Goal: Task Accomplishment & Management: Manage account settings

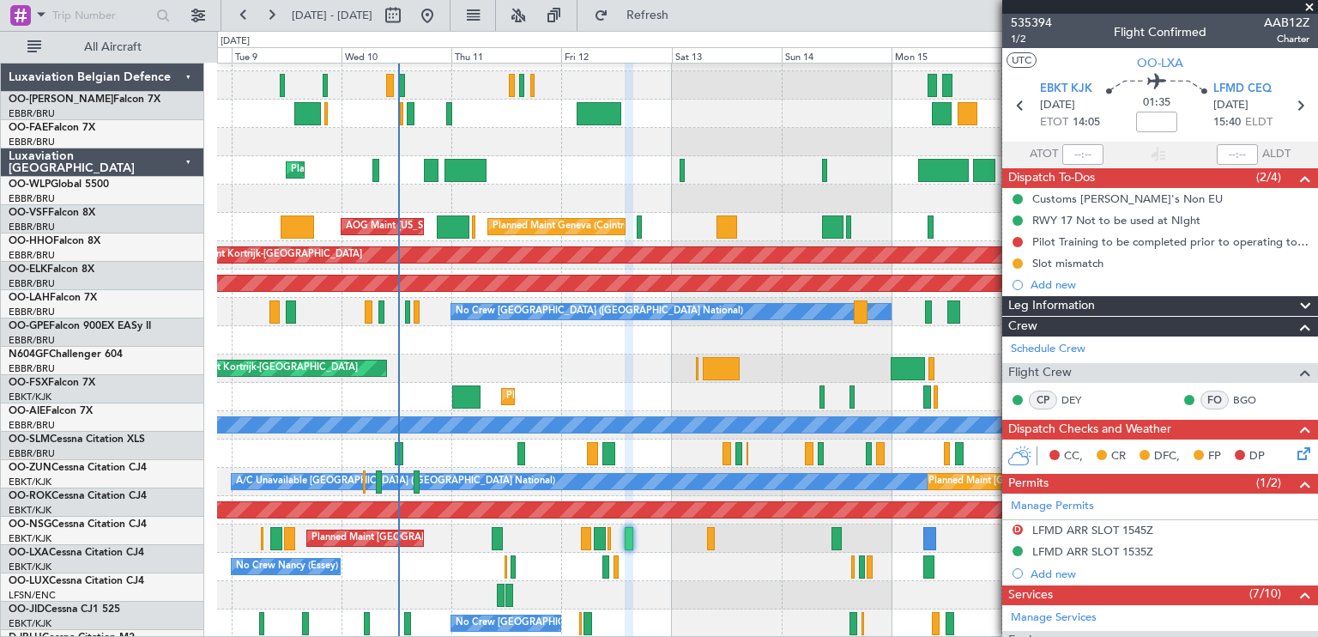
scroll to position [21, 0]
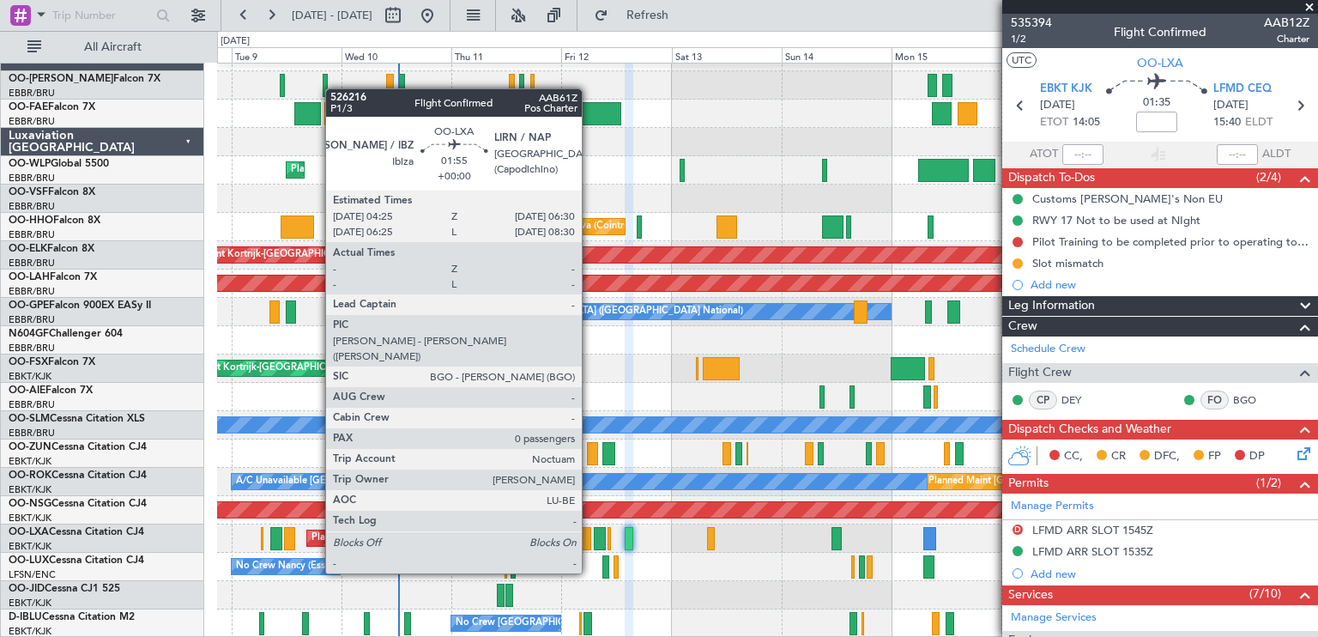
click at [589, 540] on div at bounding box center [586, 538] width 10 height 23
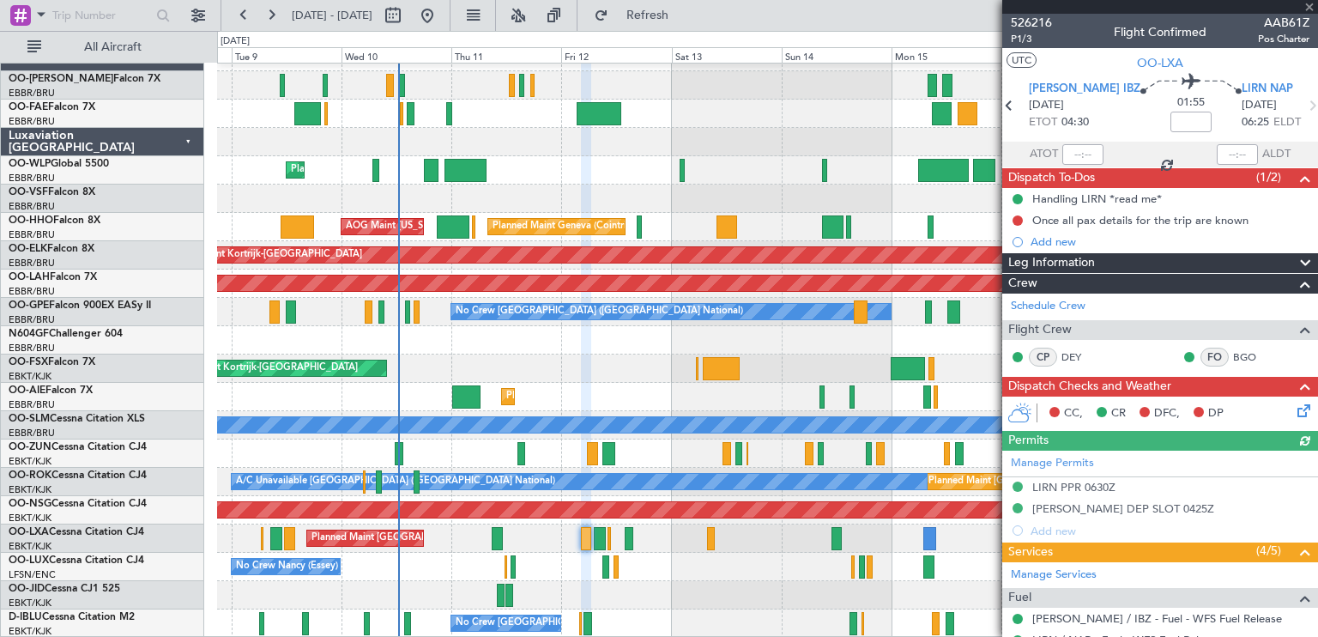
scroll to position [186, 0]
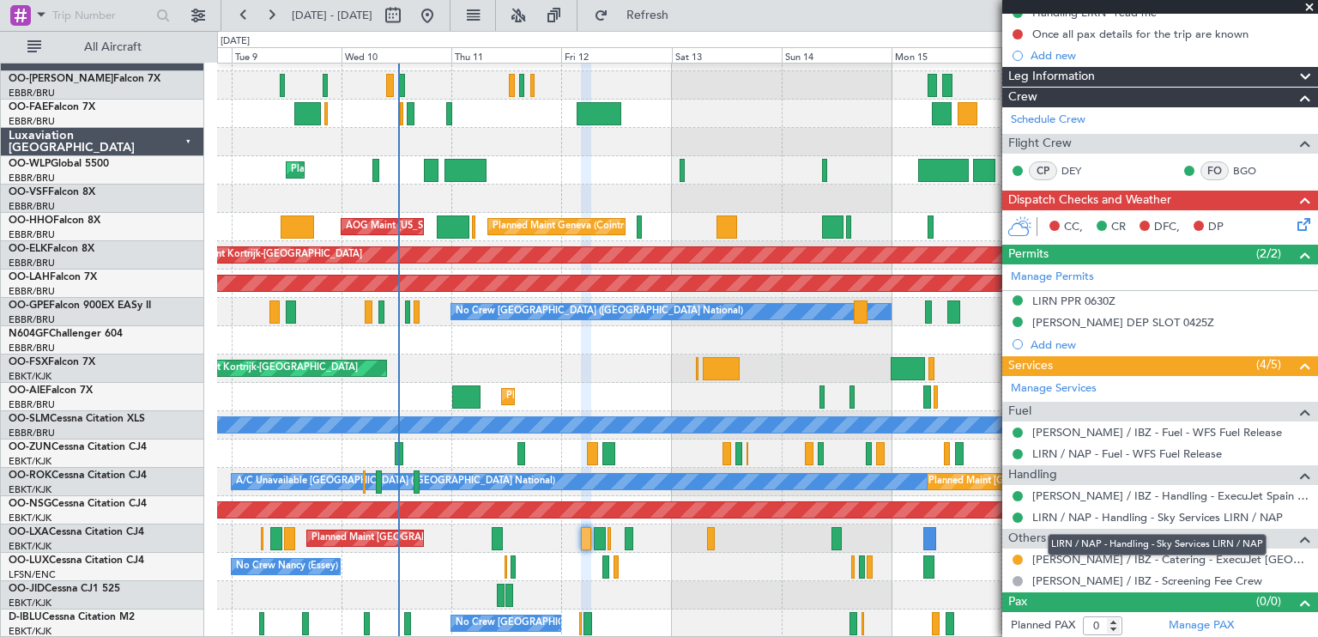
click at [1197, 558] on mat-tooltip-component "LIRN / NAP - Handling - Sky Services LIRN / NAP" at bounding box center [1156, 544] width 243 height 45
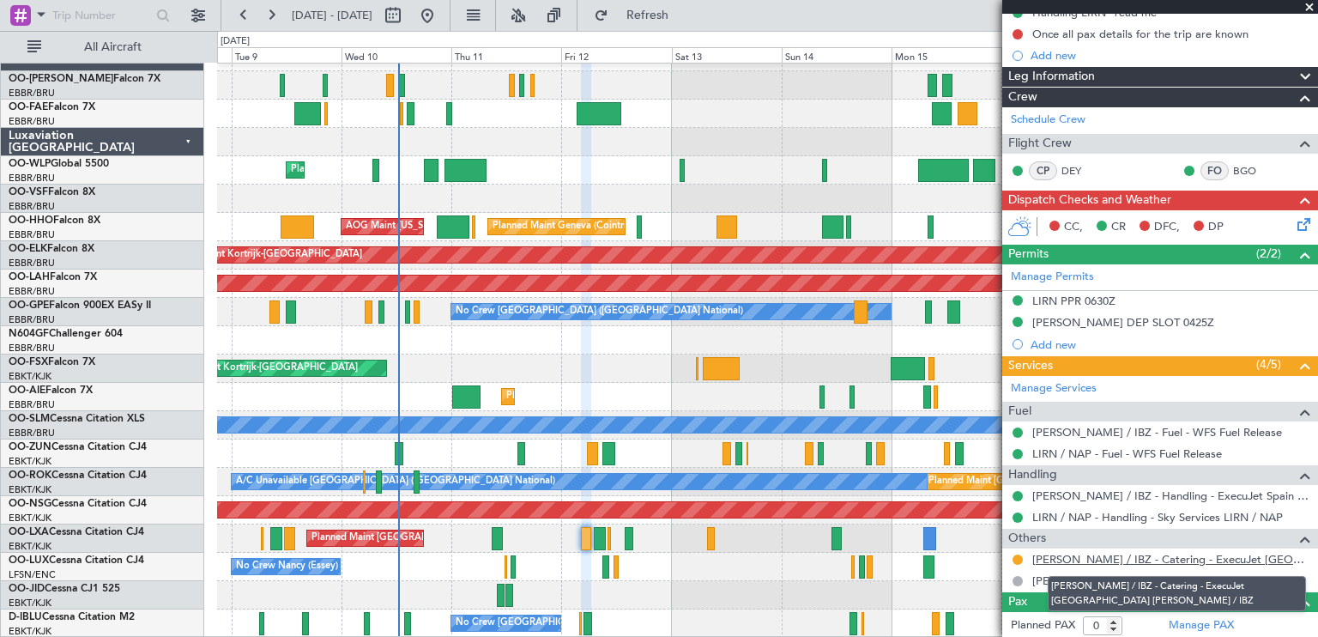
click at [1091, 552] on link "[PERSON_NAME] / IBZ - Catering - ExecuJet [GEOGRAPHIC_DATA] [PERSON_NAME] / IBZ" at bounding box center [1170, 559] width 277 height 15
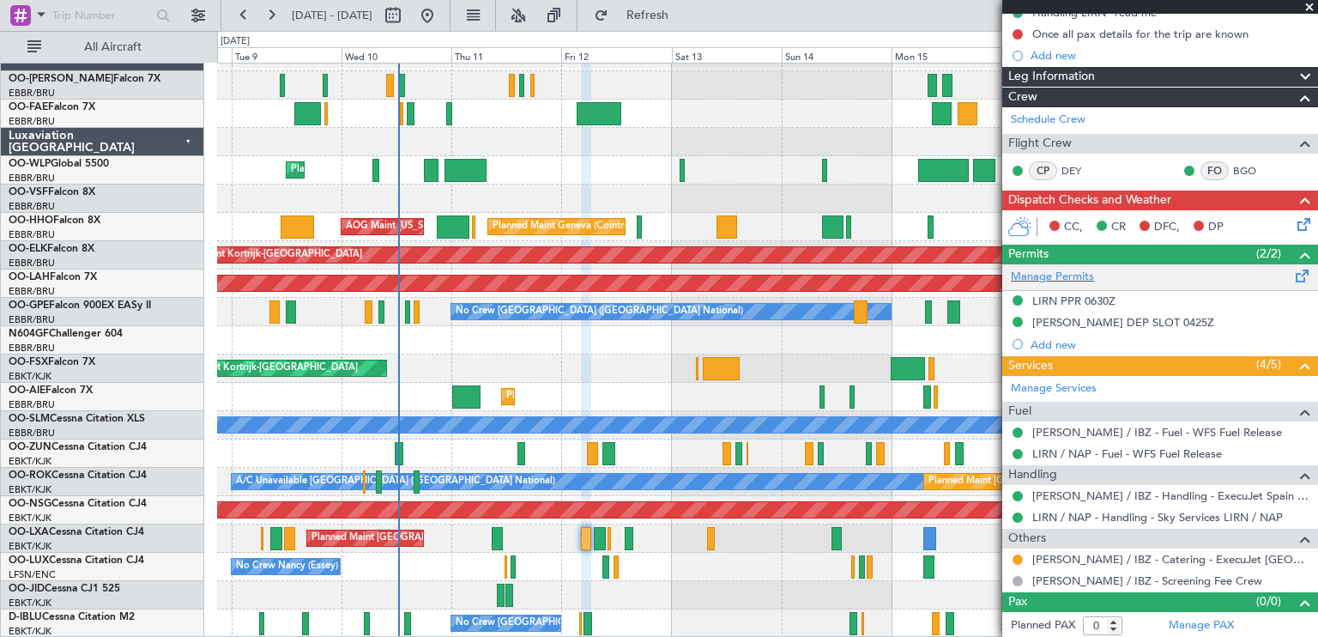
scroll to position [0, 0]
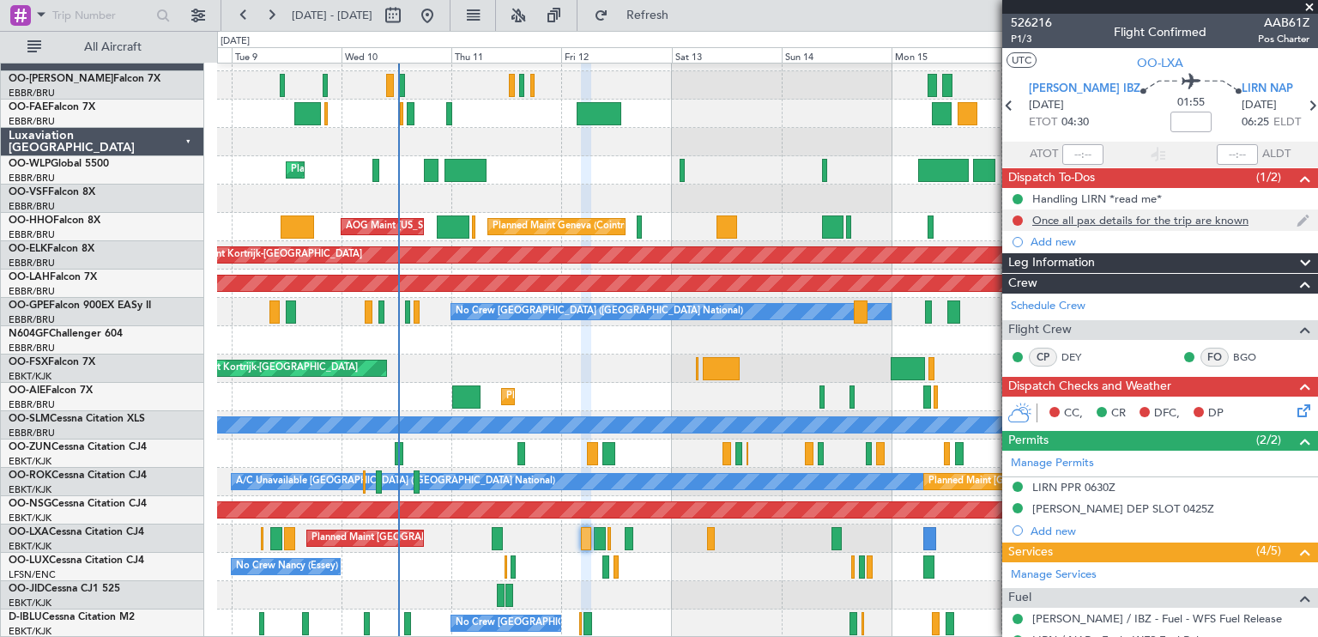
click at [1143, 220] on div "Once all pax details for the trip are known" at bounding box center [1140, 220] width 216 height 15
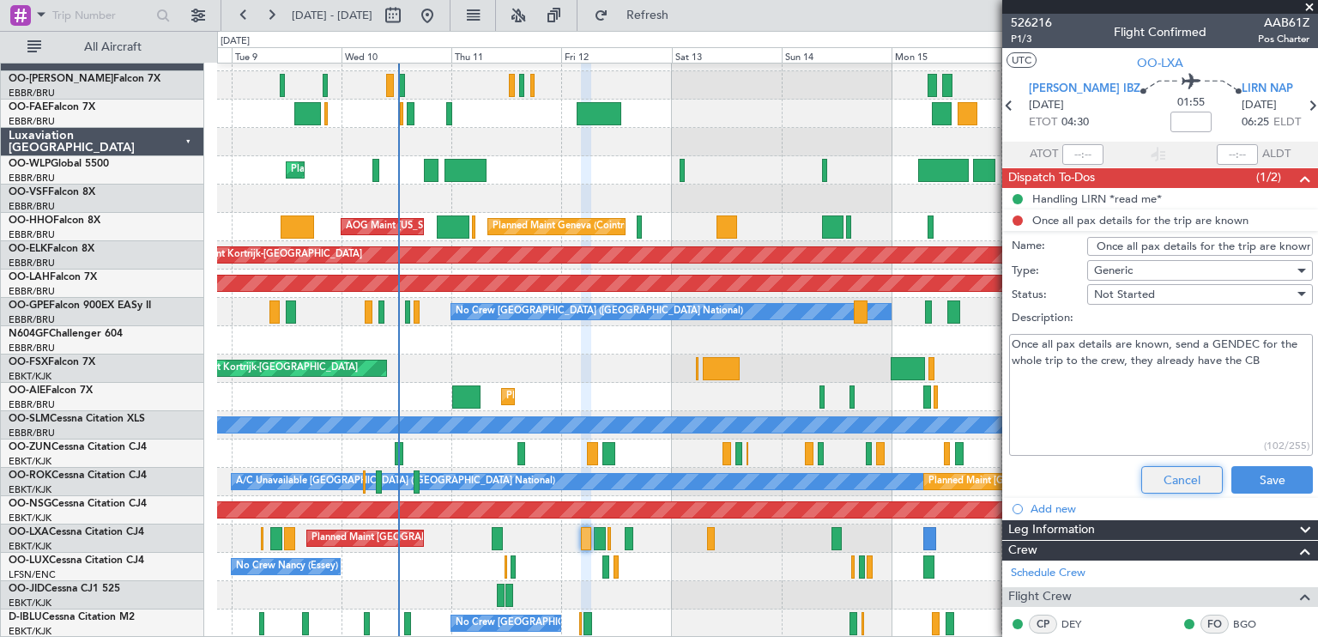
click at [1162, 473] on button "Cancel" at bounding box center [1181, 479] width 81 height 27
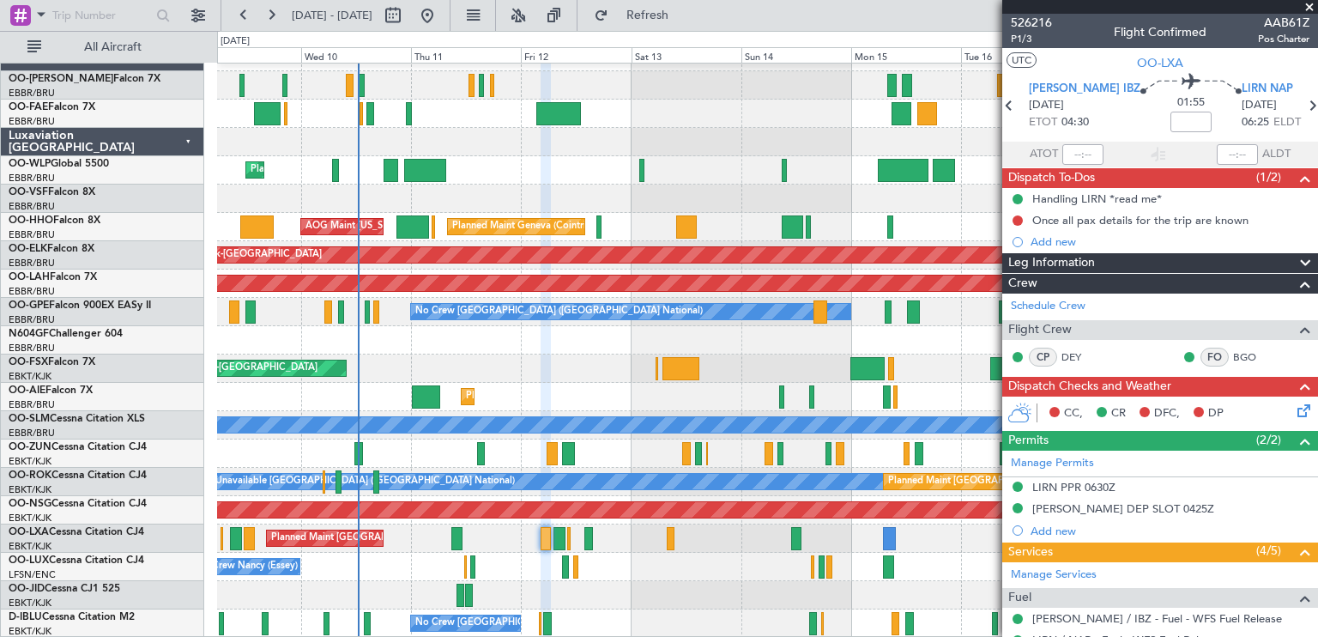
click at [606, 291] on div "Planned Maint Liege Planned Maint Geneva ([GEOGRAPHIC_DATA]) AOG Maint [US_STAT…" at bounding box center [767, 340] width 1100 height 594
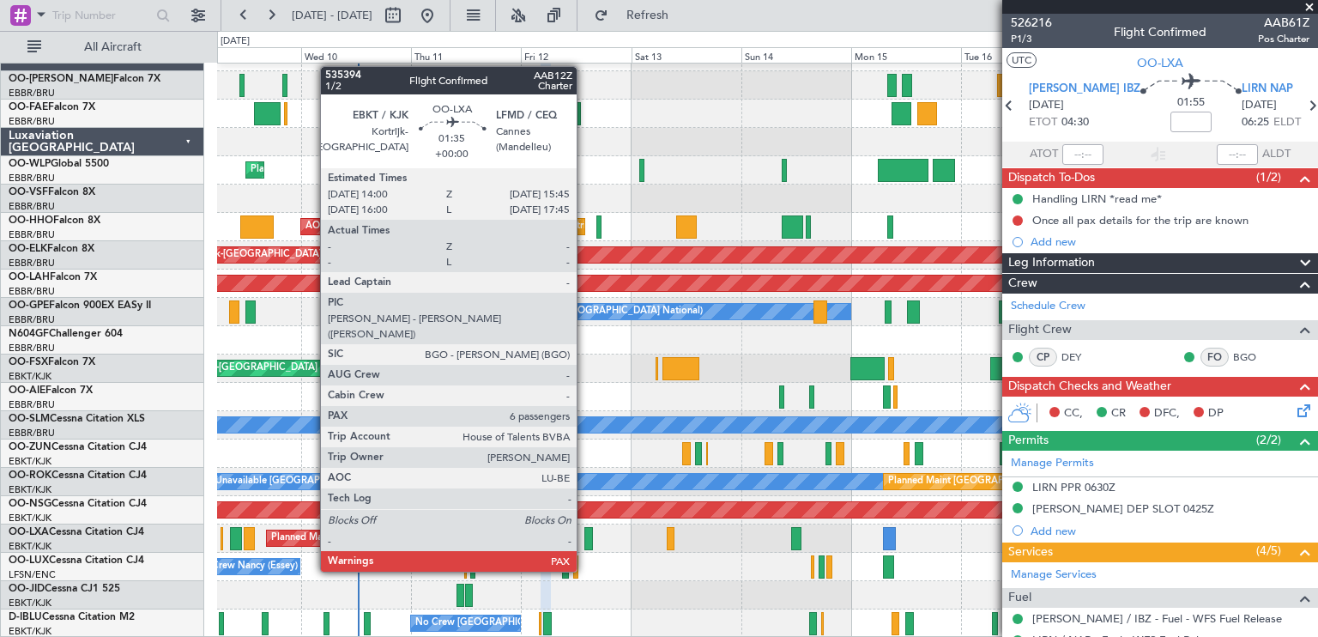
click at [584, 539] on div at bounding box center [588, 538] width 9 height 23
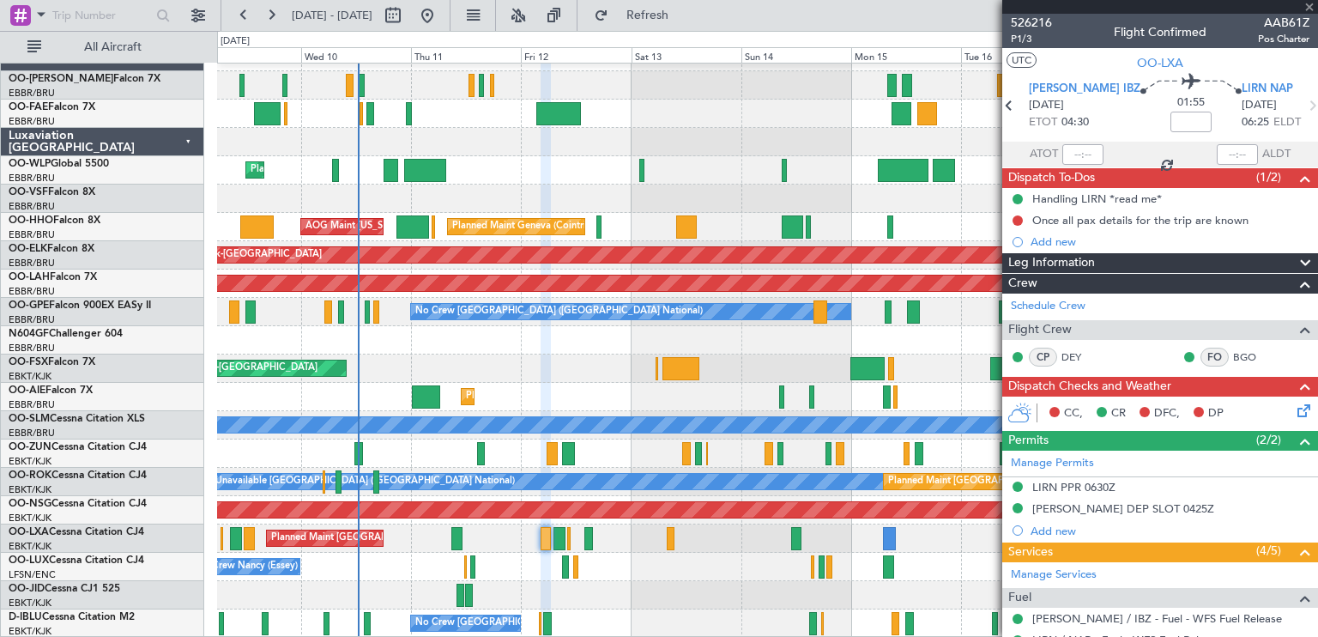
type input "6"
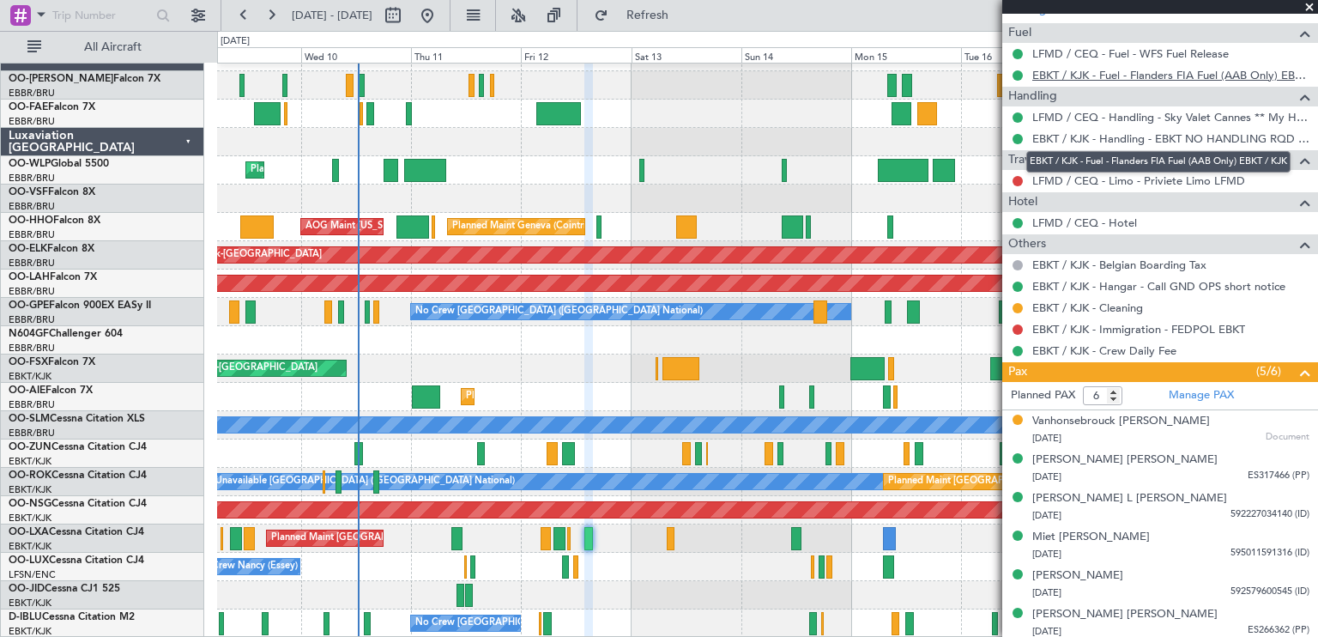
scroll to position [609, 0]
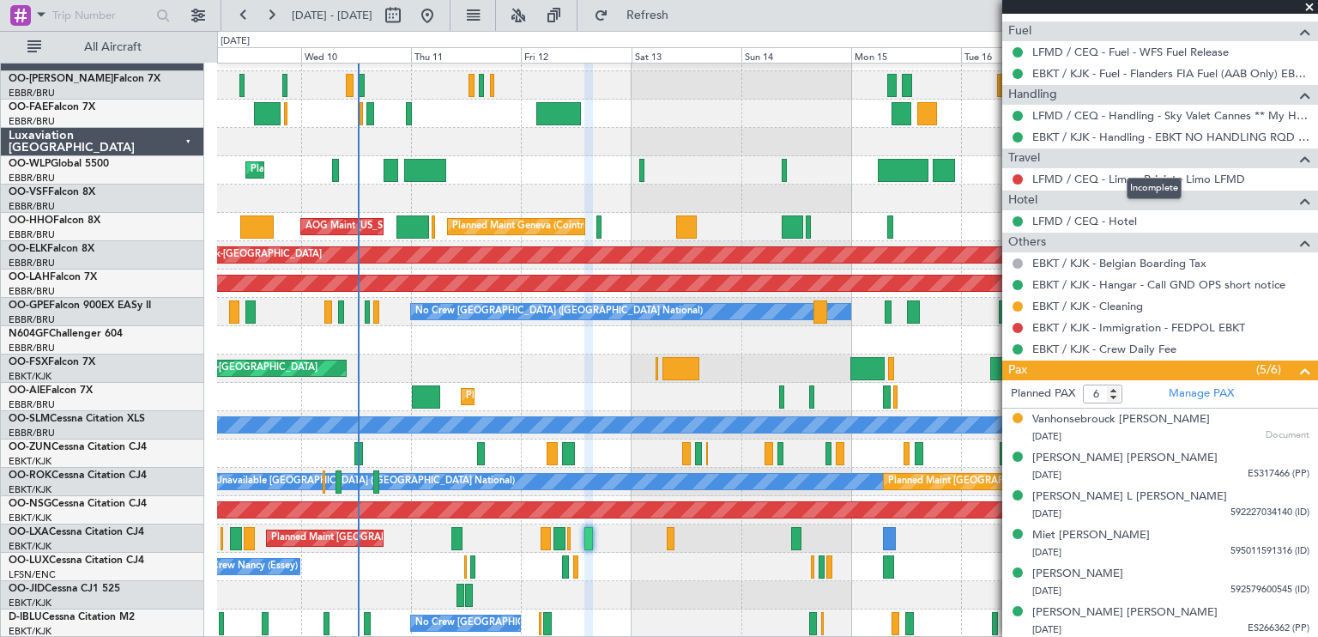
click at [1158, 178] on div "Incomplete" at bounding box center [1153, 188] width 55 height 21
click at [1083, 172] on link "LFMD / CEQ - Limo - Priviete Limo LFMD" at bounding box center [1138, 179] width 213 height 15
